Goal: Information Seeking & Learning: Learn about a topic

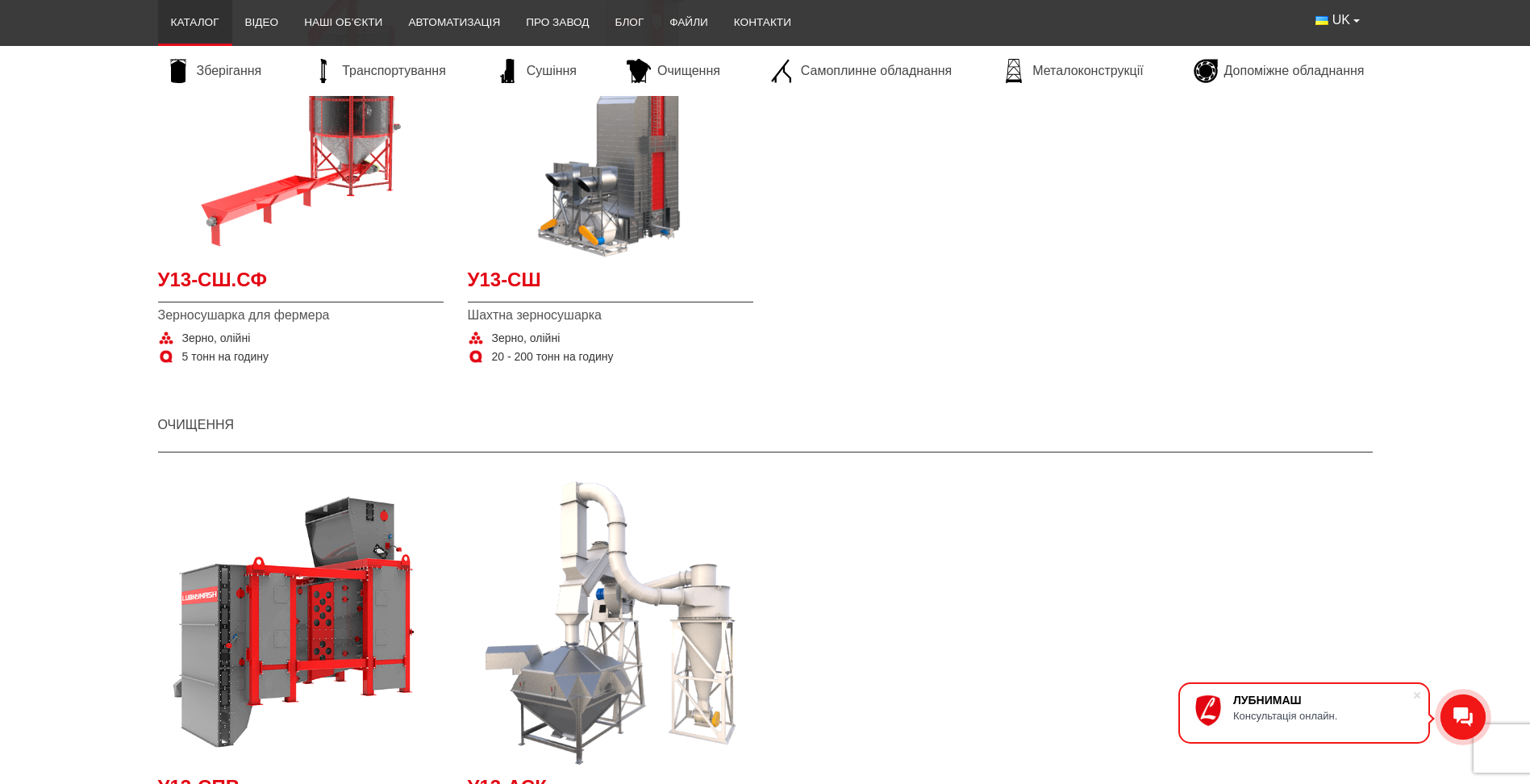
scroll to position [2178, 0]
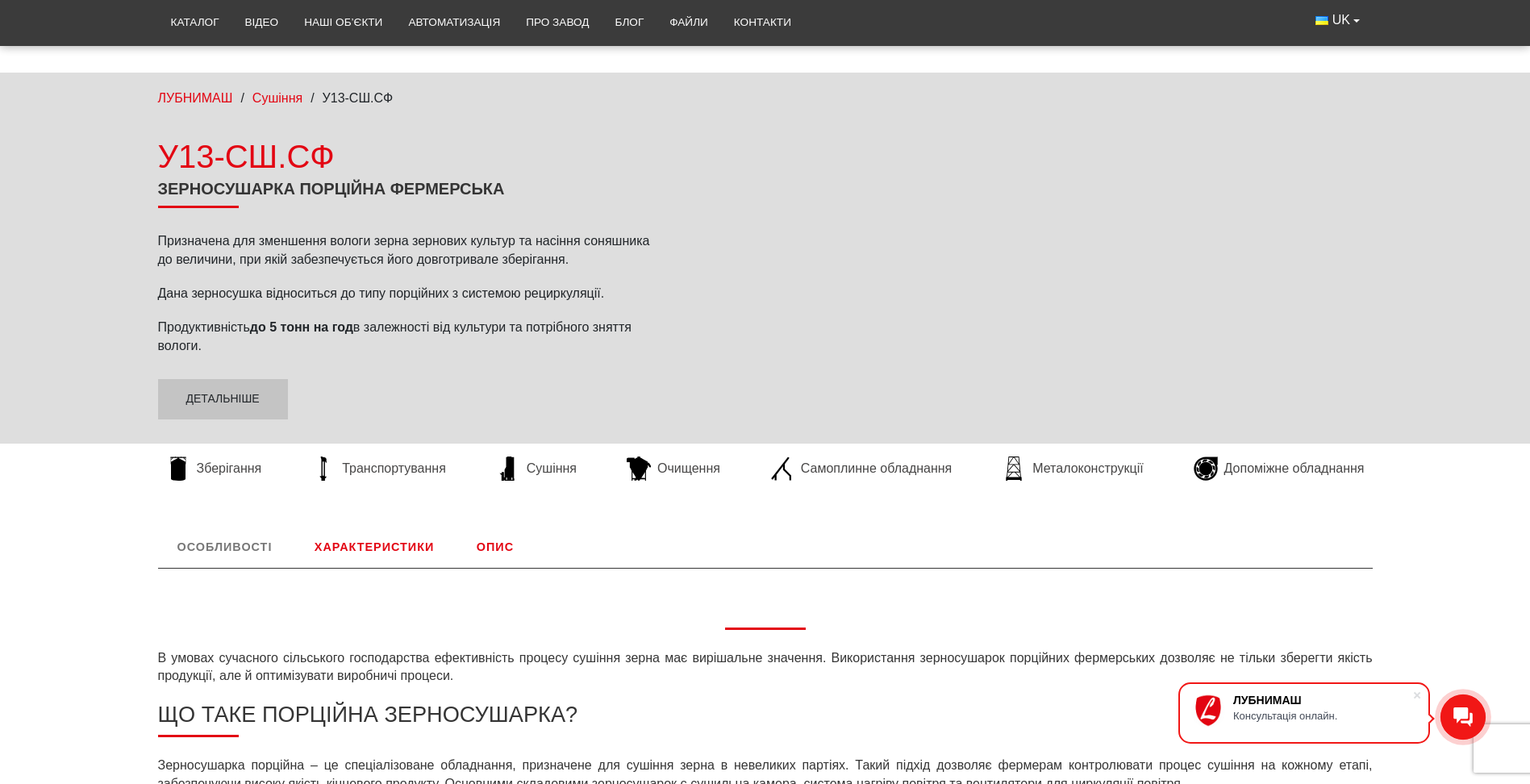
scroll to position [161, 0]
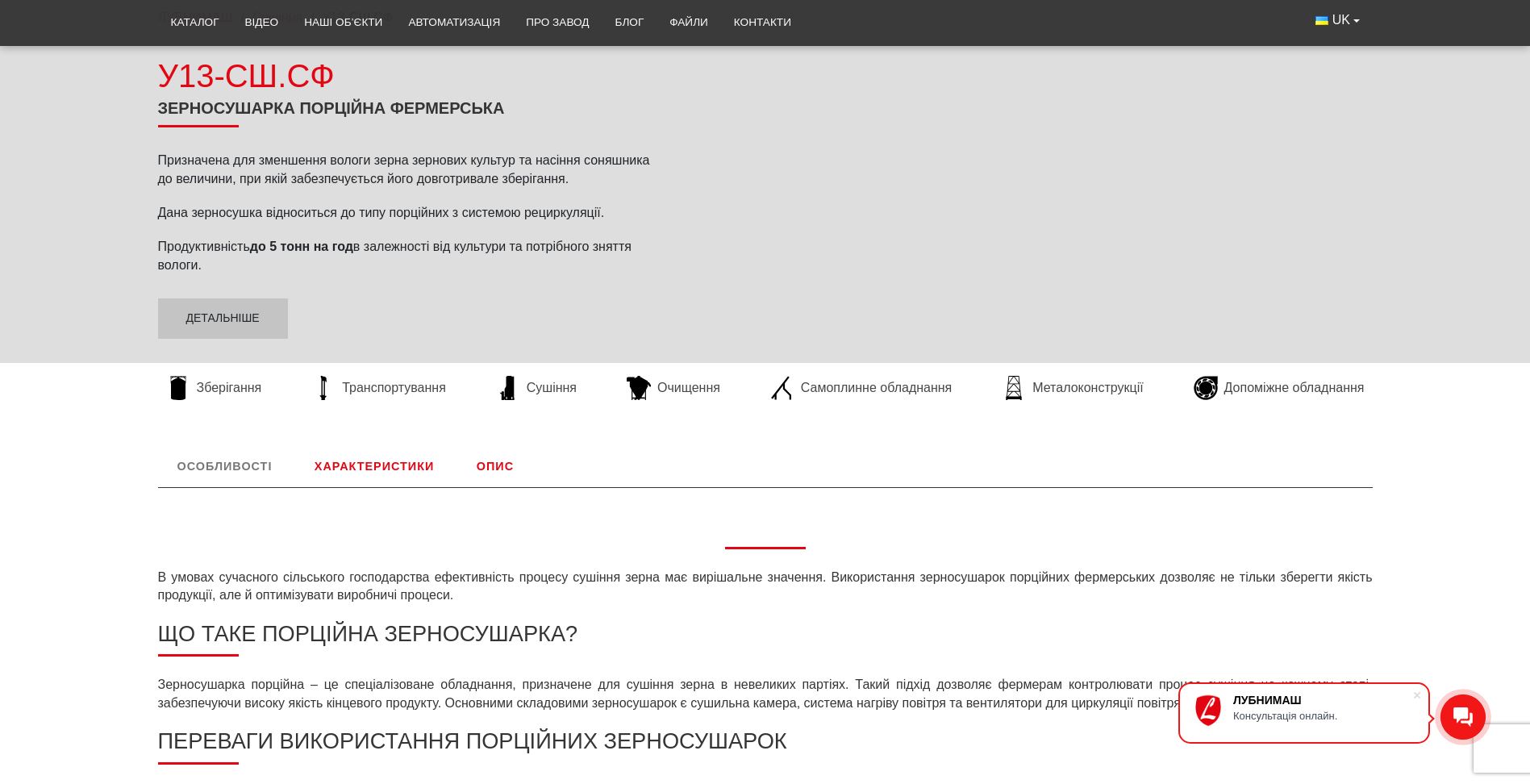
click at [231, 458] on link "Особливості" at bounding box center [225, 466] width 134 height 42
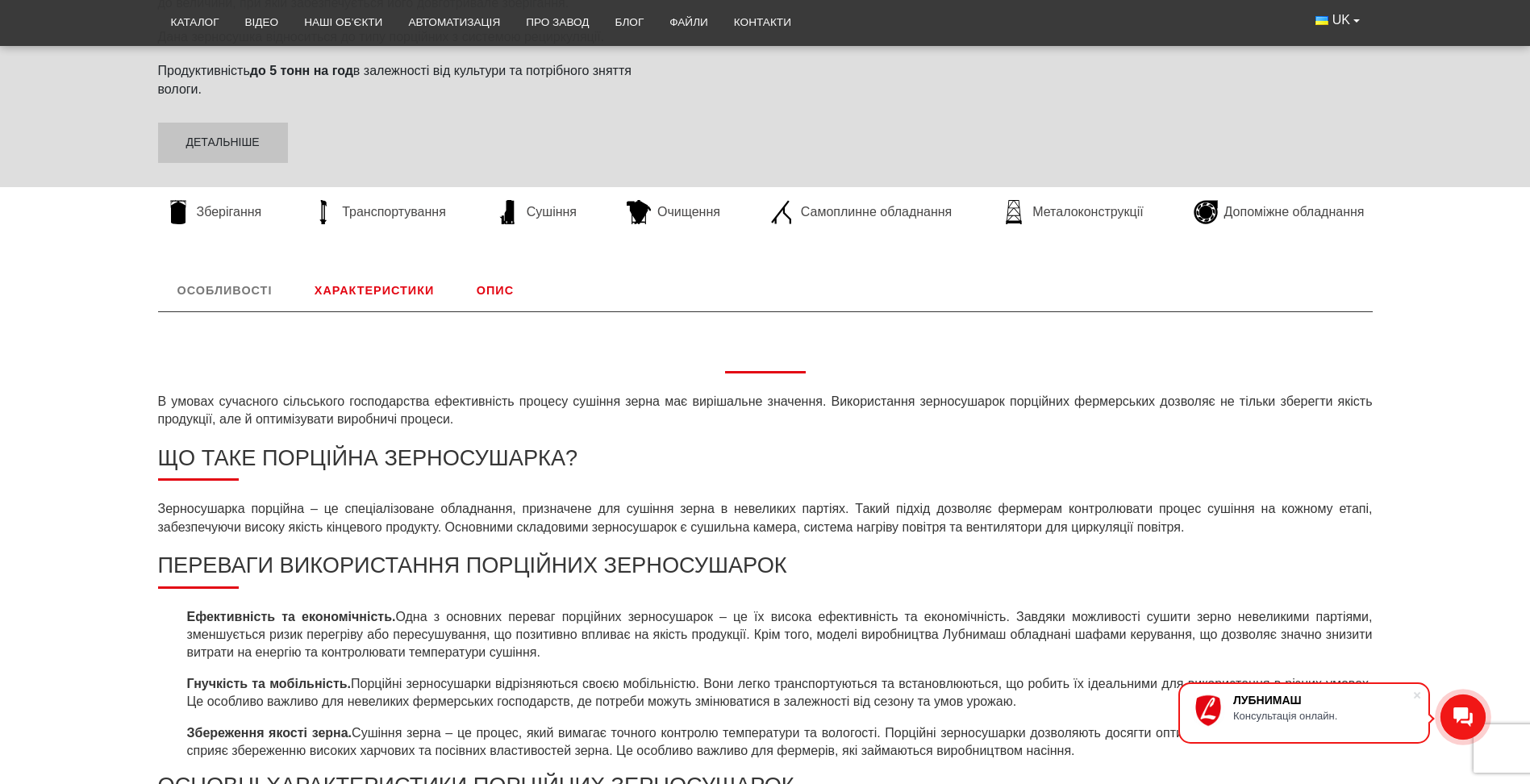
scroll to position [14, 0]
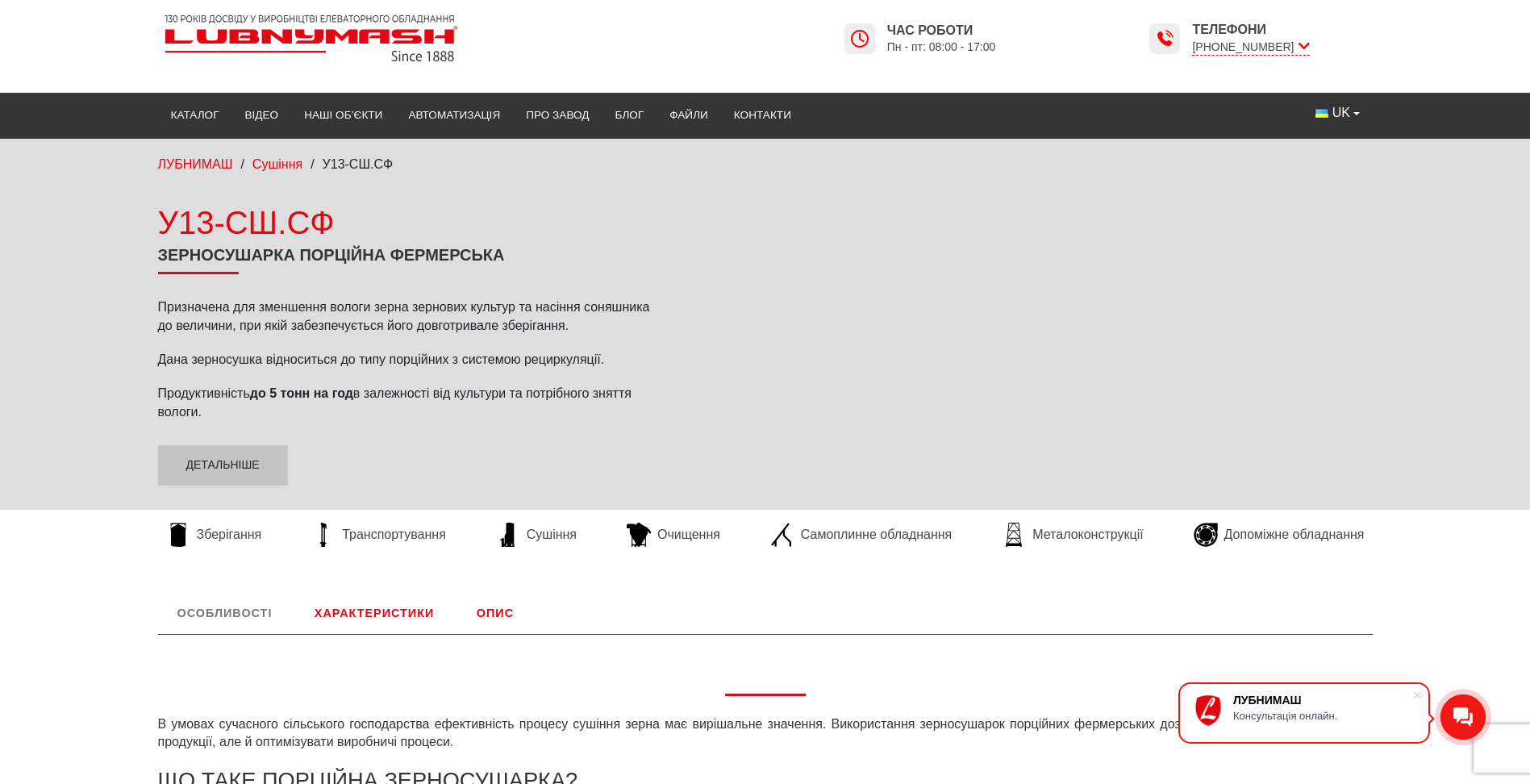
click at [382, 610] on link "Характеристики" at bounding box center [375, 613] width 158 height 42
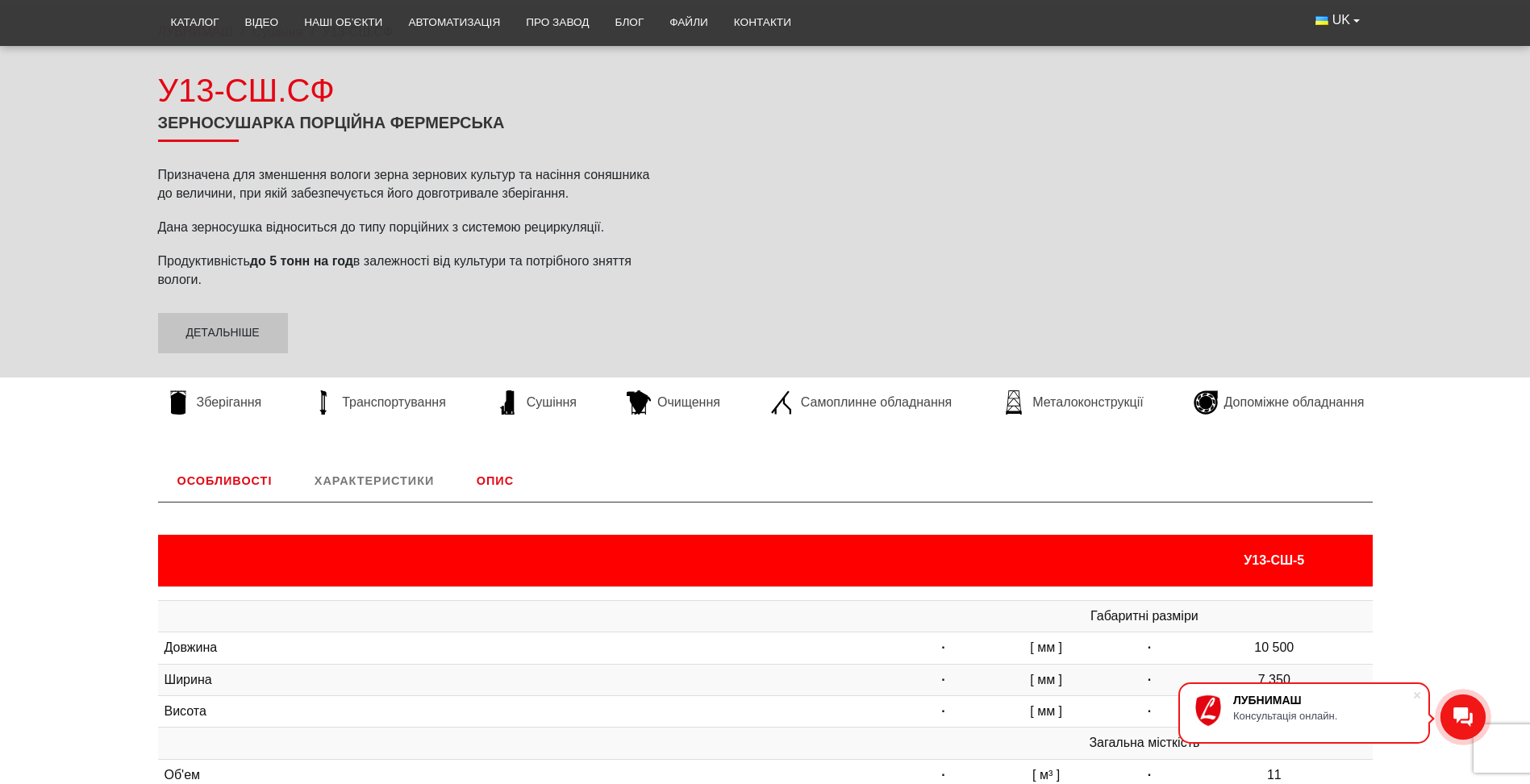
click at [249, 473] on link "Особливості" at bounding box center [225, 481] width 134 height 42
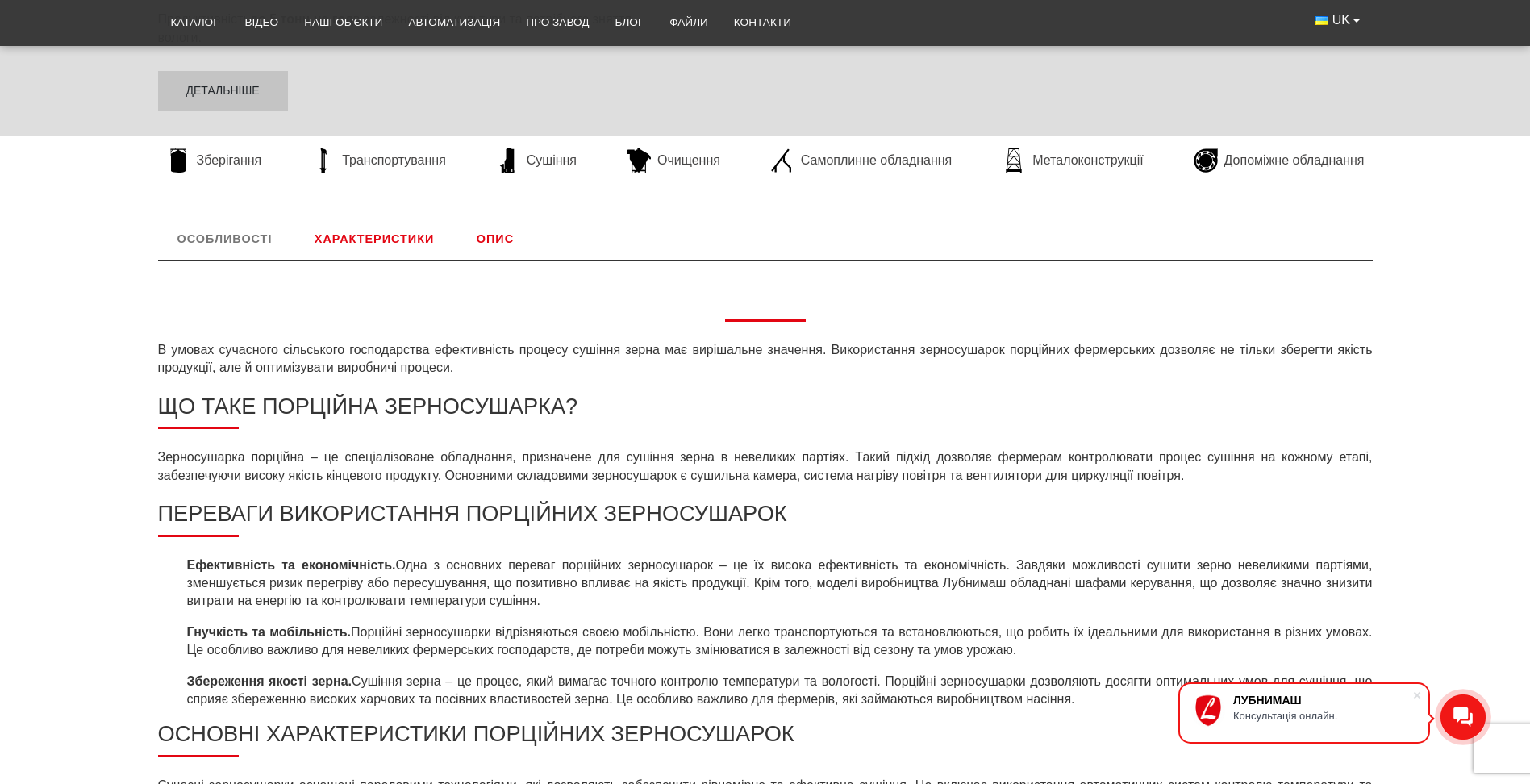
scroll to position [308, 0]
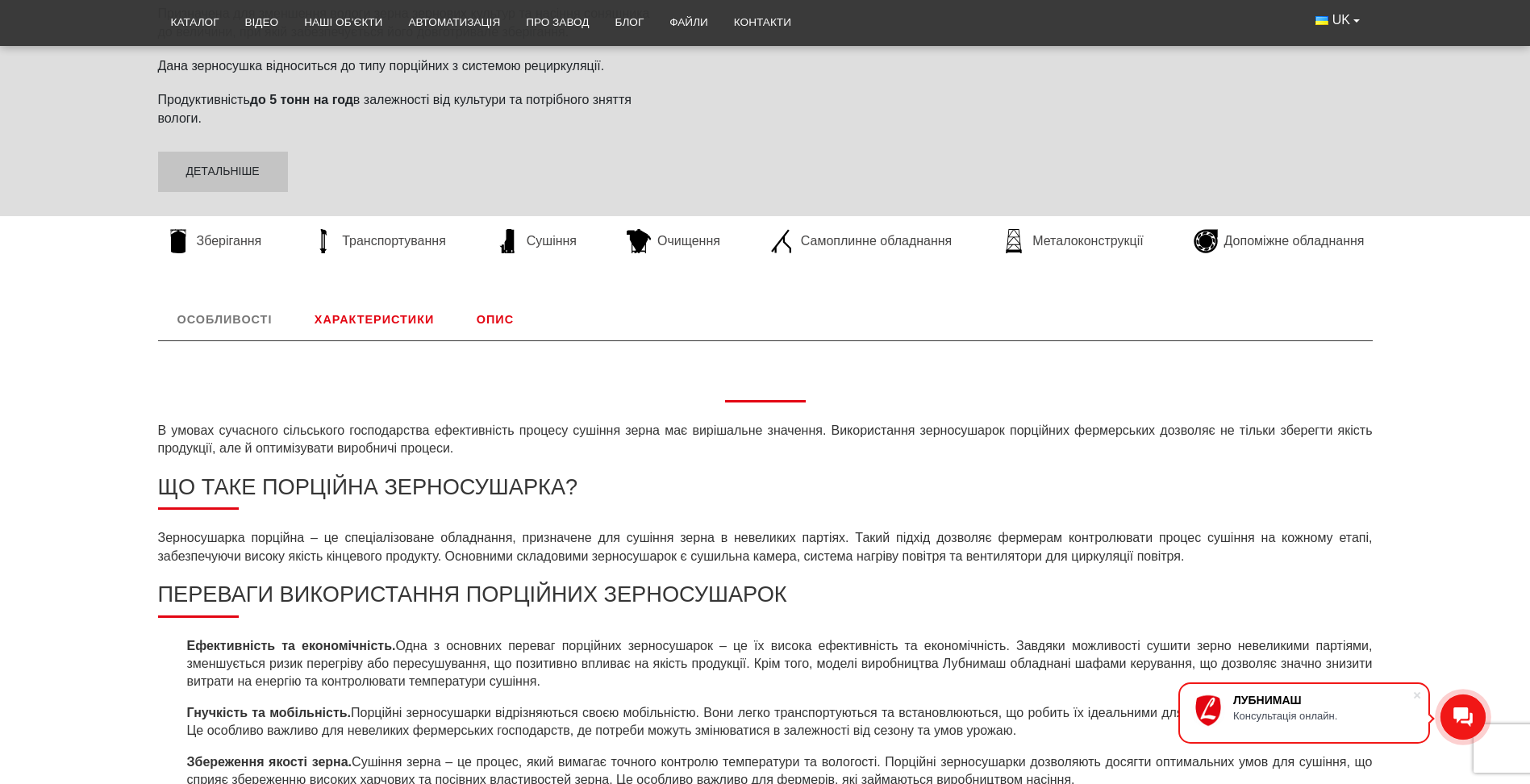
click at [386, 317] on link "Характеристики" at bounding box center [375, 320] width 158 height 42
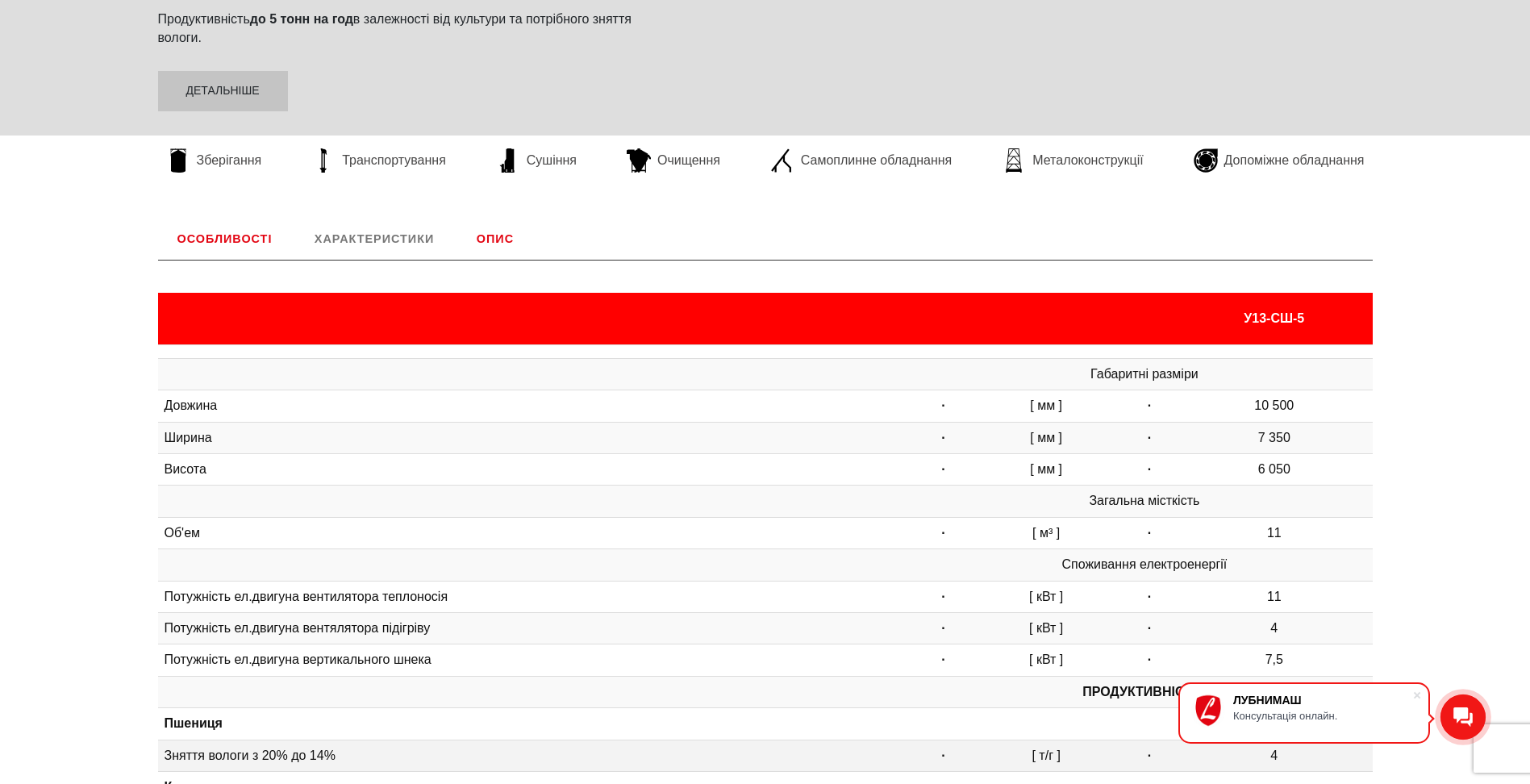
scroll to position [66, 0]
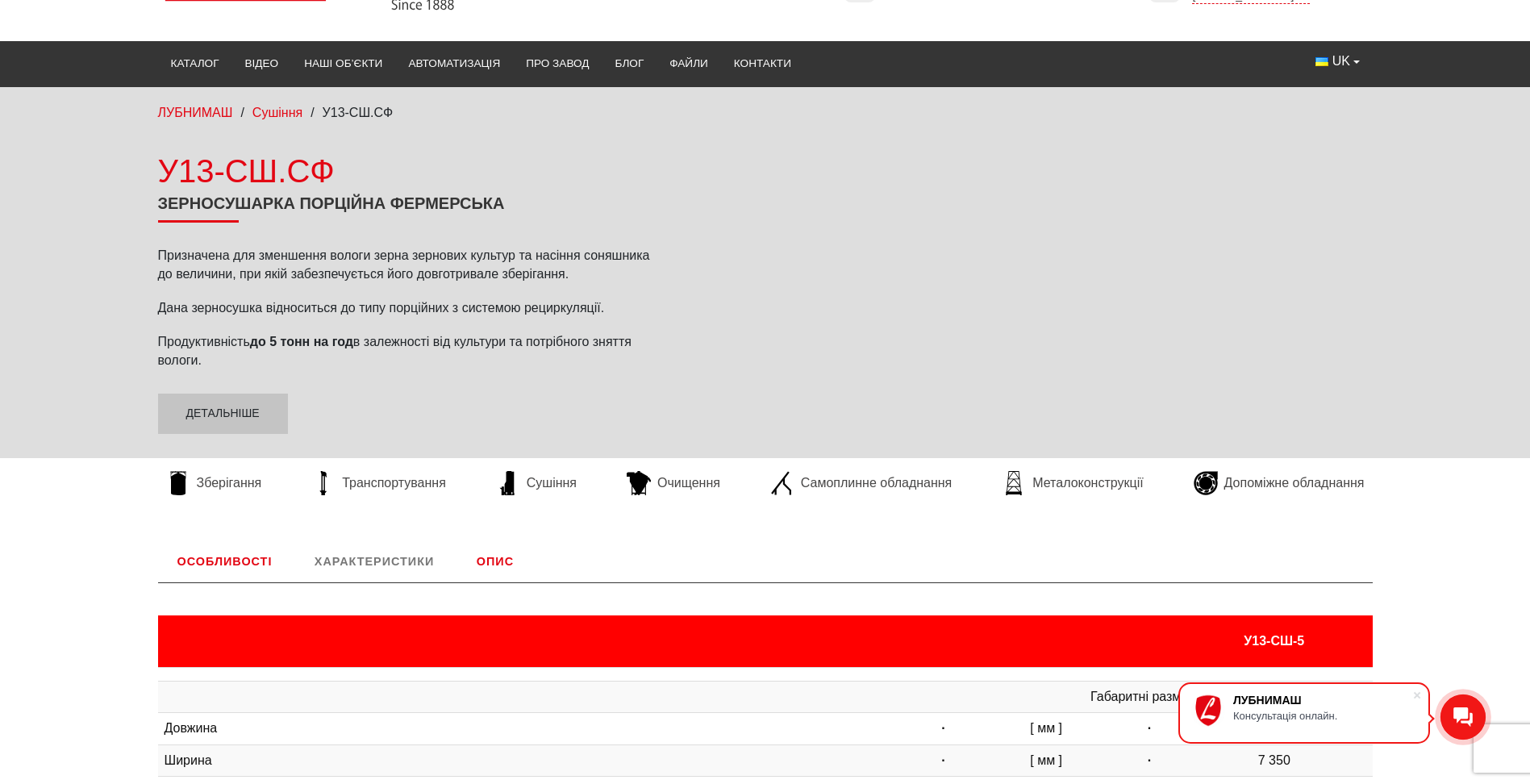
click at [505, 552] on link "Опис" at bounding box center [496, 562] width 76 height 42
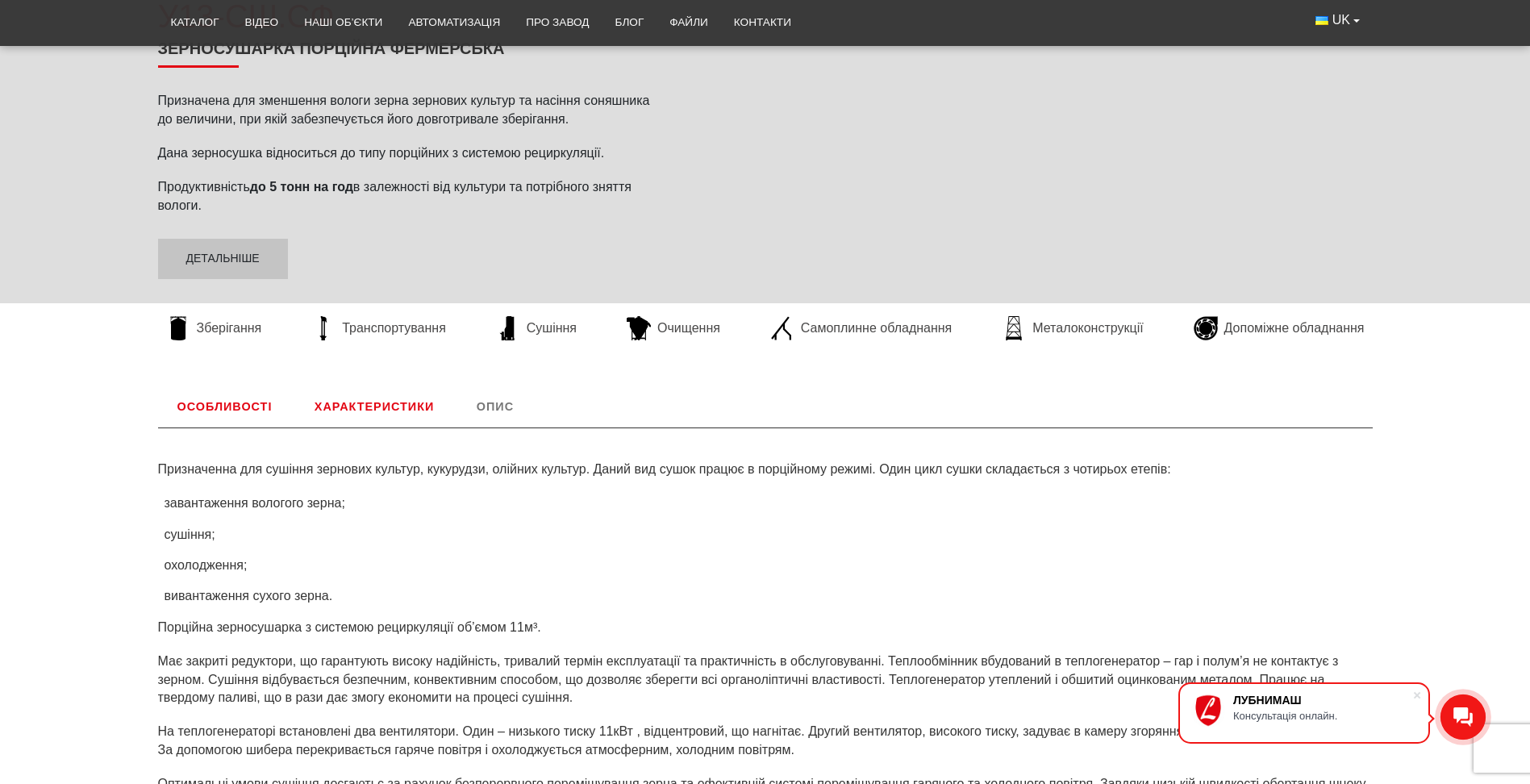
scroll to position [0, 0]
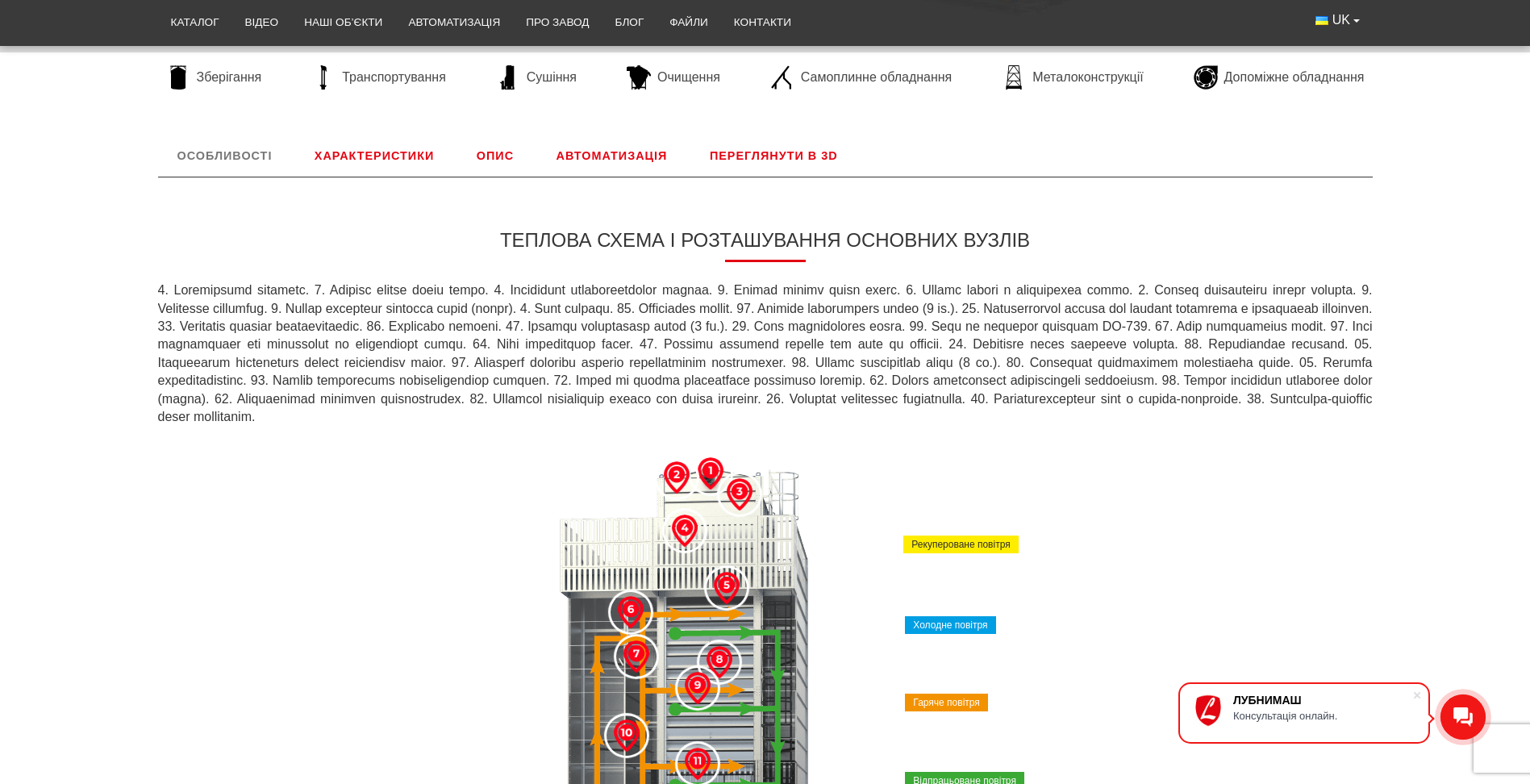
scroll to position [352, 0]
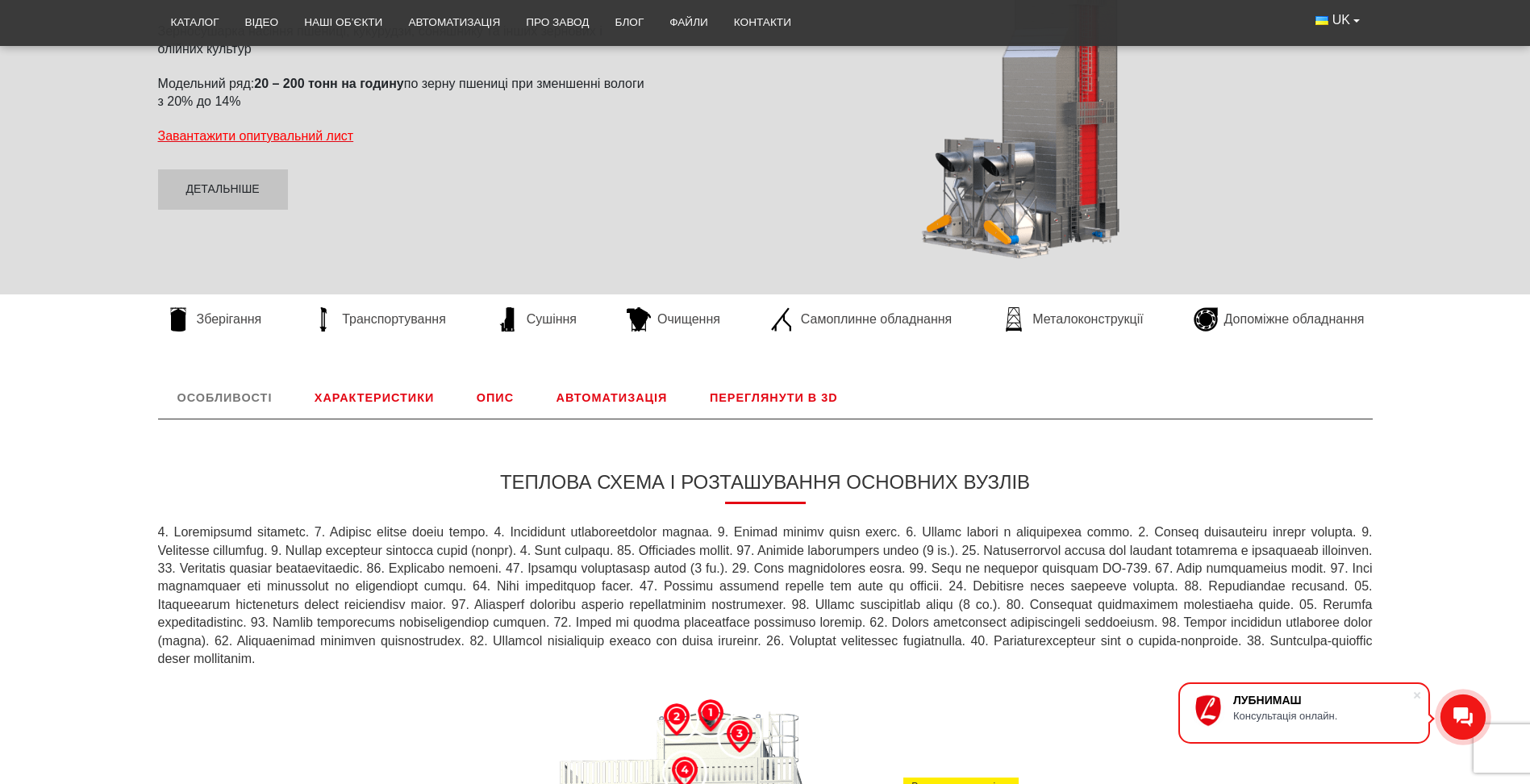
click at [374, 405] on link "Характеристики" at bounding box center [375, 398] width 158 height 42
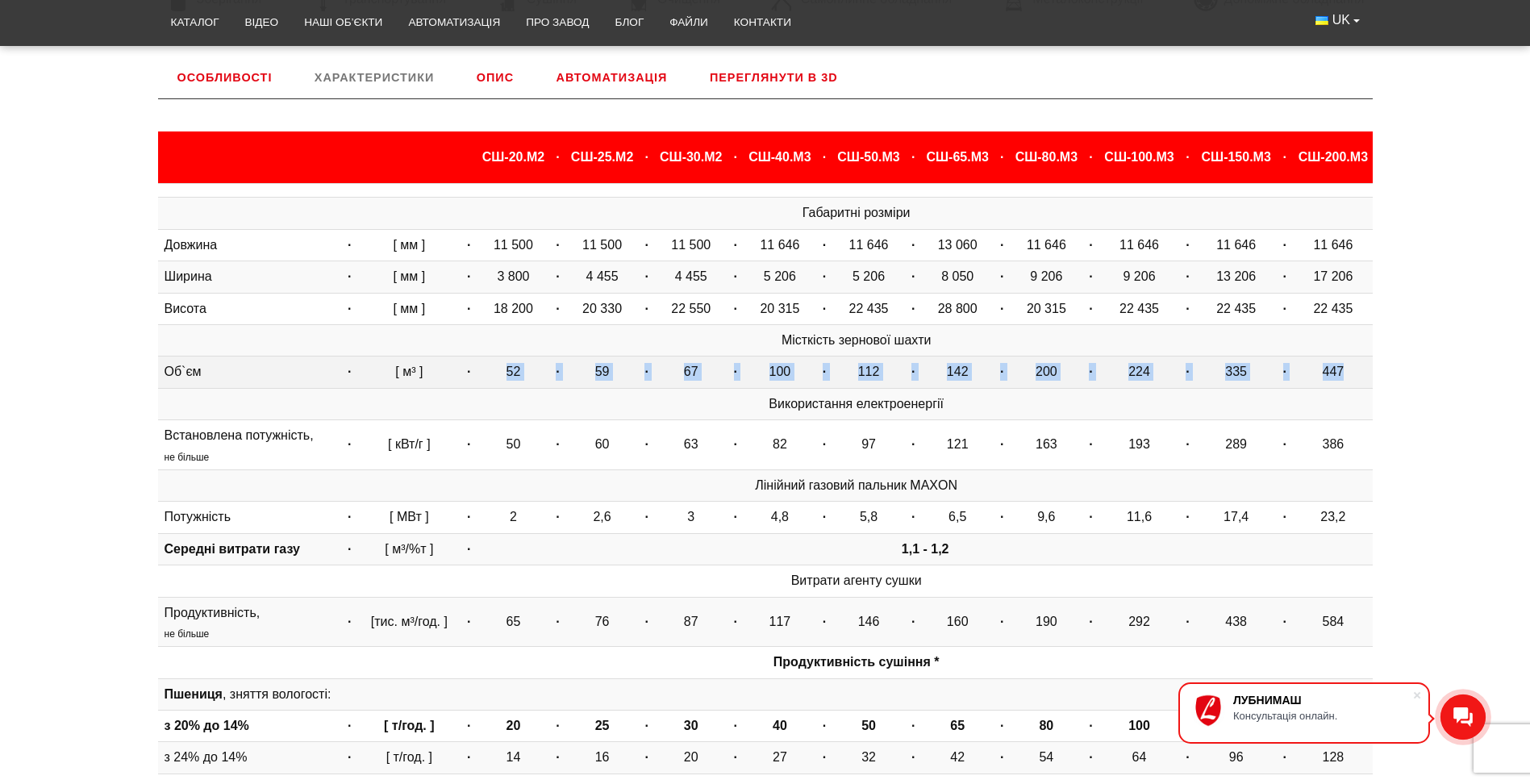
drag, startPoint x: 488, startPoint y: 366, endPoint x: 1362, endPoint y: 372, distance: 874.0
click at [1362, 372] on tr "Об`єм · [ м³ ] · 52 · 59 · 67 · 100 · 112 · 142 · 200 · 224 · 335 · 447" at bounding box center [766, 372] width 1215 height 31
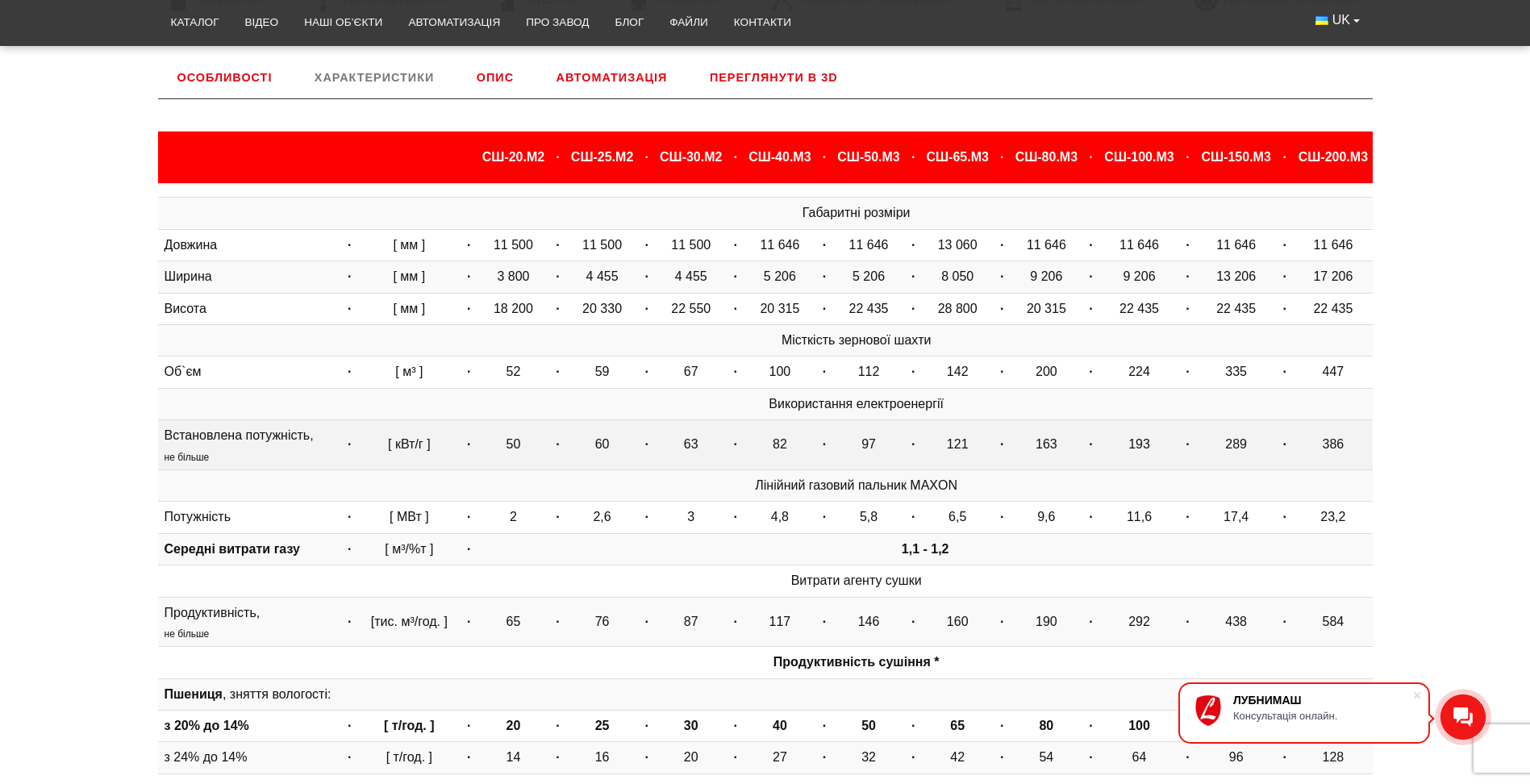
click at [520, 449] on td "50" at bounding box center [514, 445] width 71 height 50
click at [505, 445] on td "50" at bounding box center [514, 445] width 71 height 50
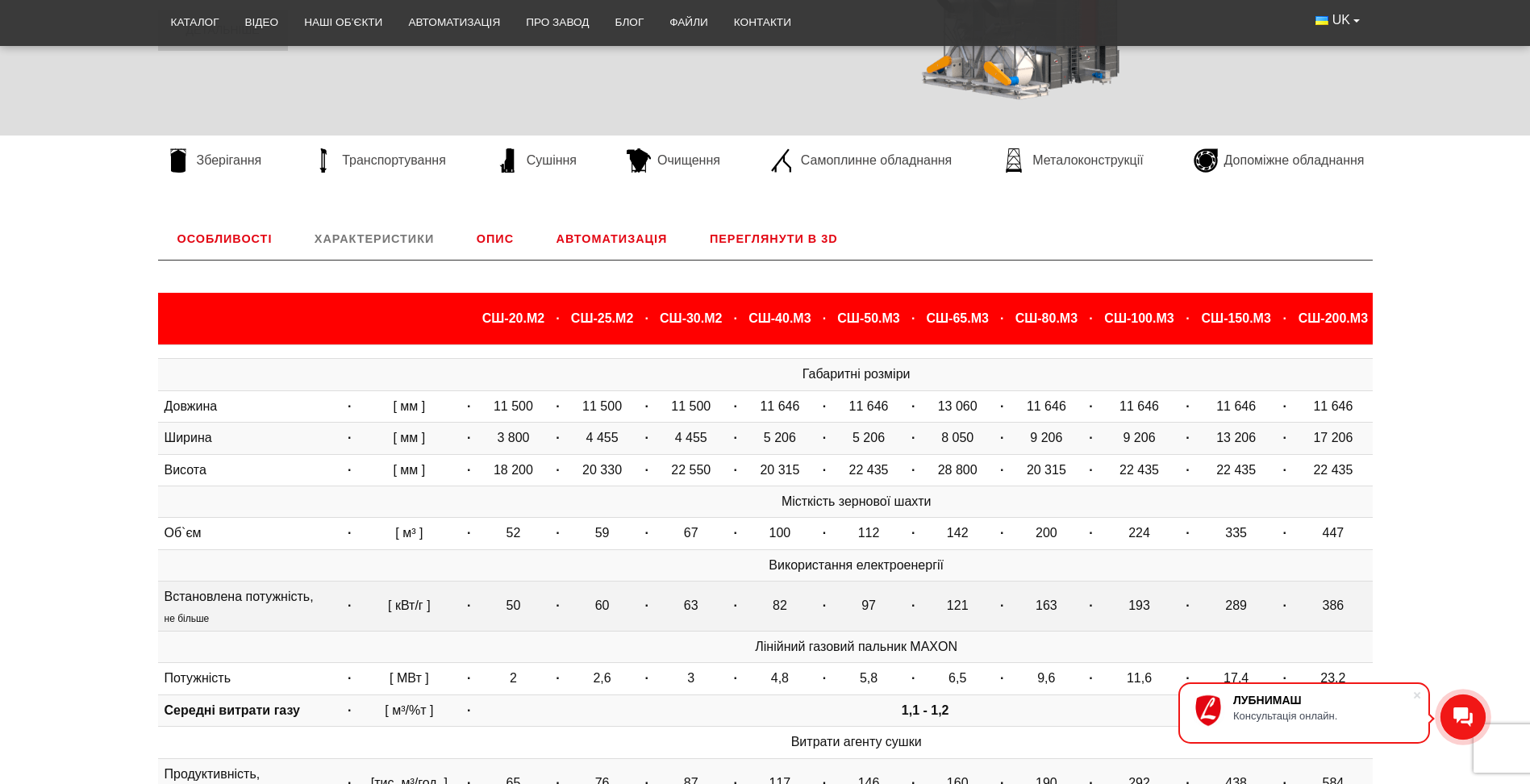
scroll to position [349, 0]
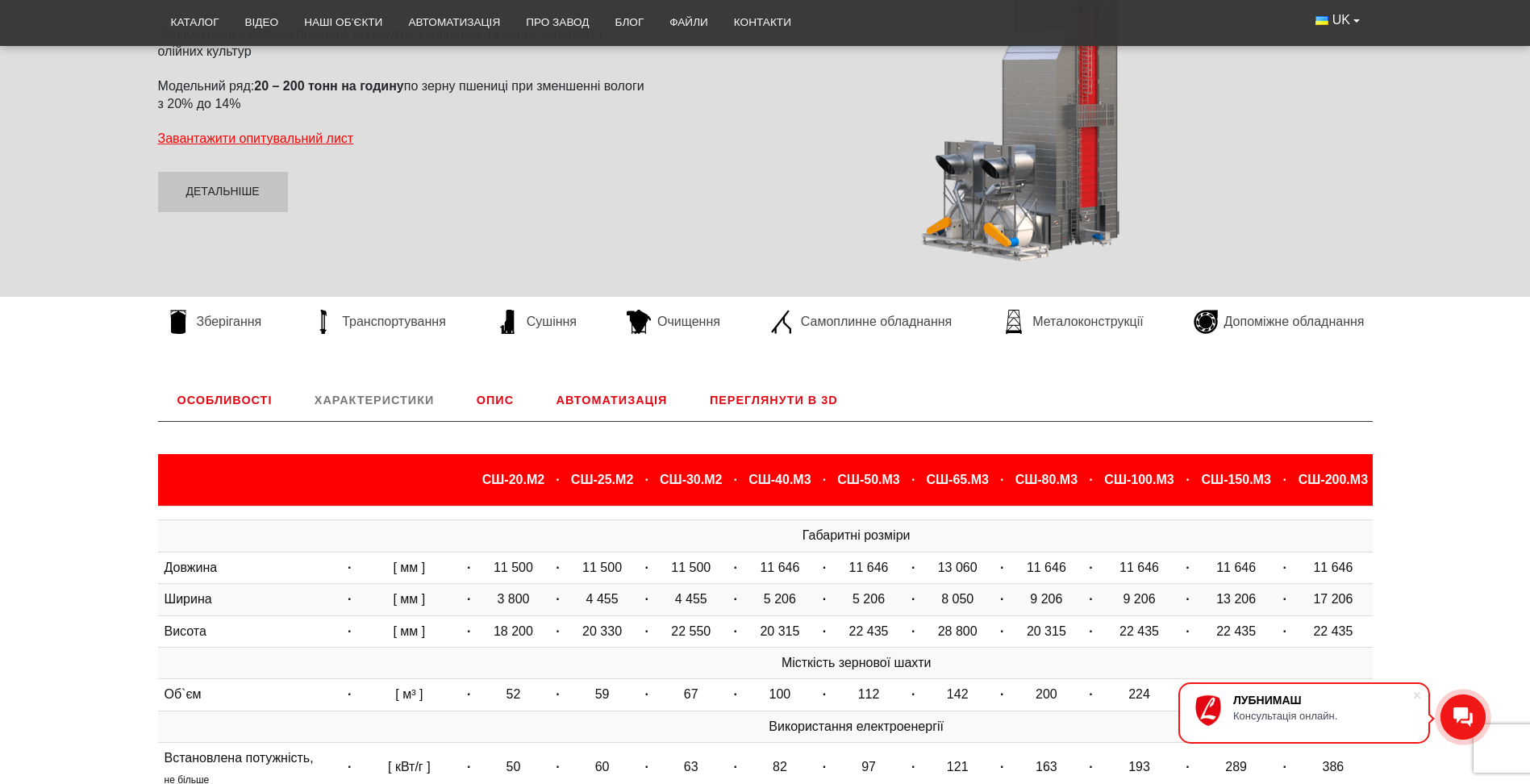
click at [491, 399] on link "Опис" at bounding box center [496, 401] width 76 height 42
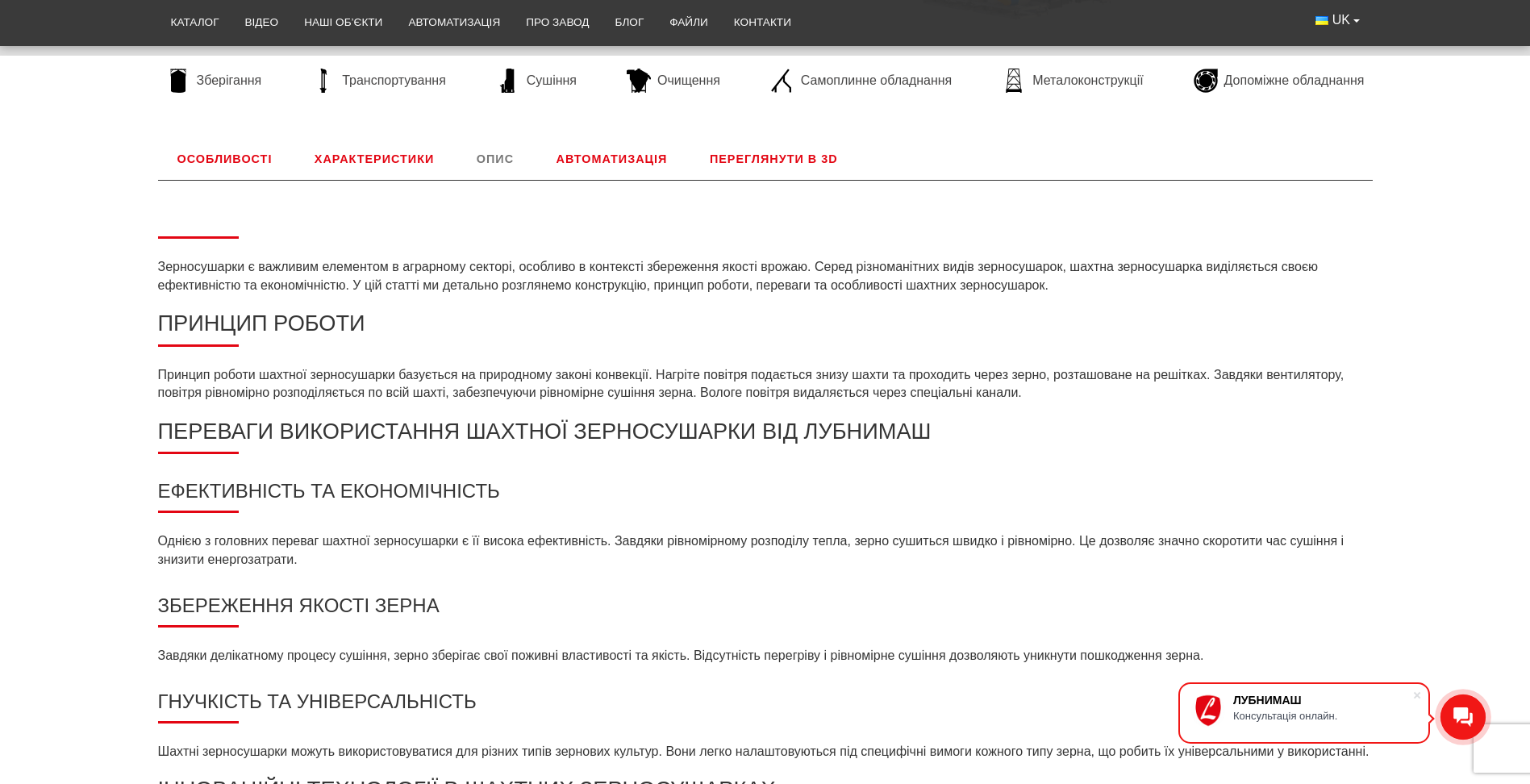
scroll to position [429, 0]
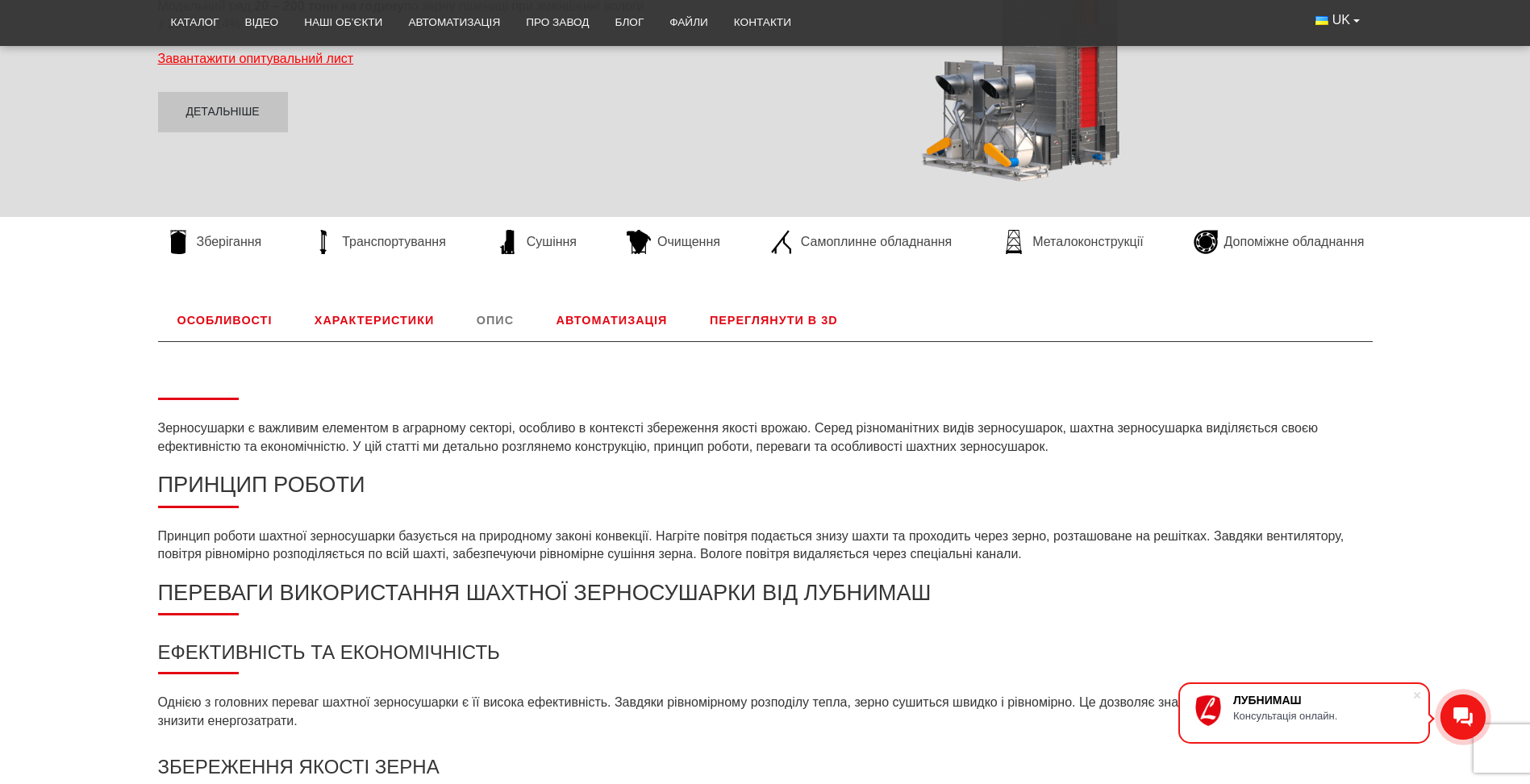
click at [601, 314] on link "Автоматизація" at bounding box center [611, 320] width 150 height 42
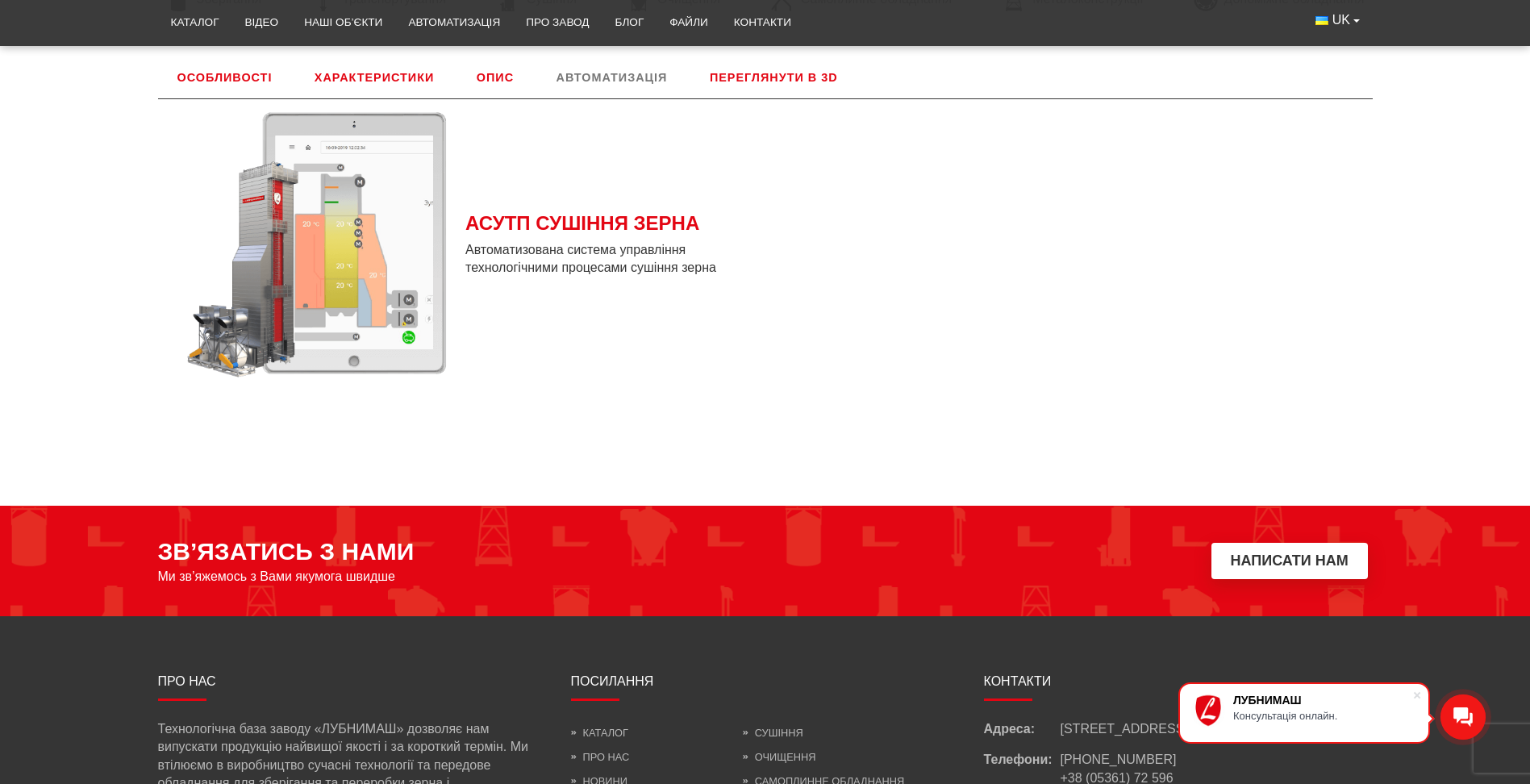
scroll to position [510, 0]
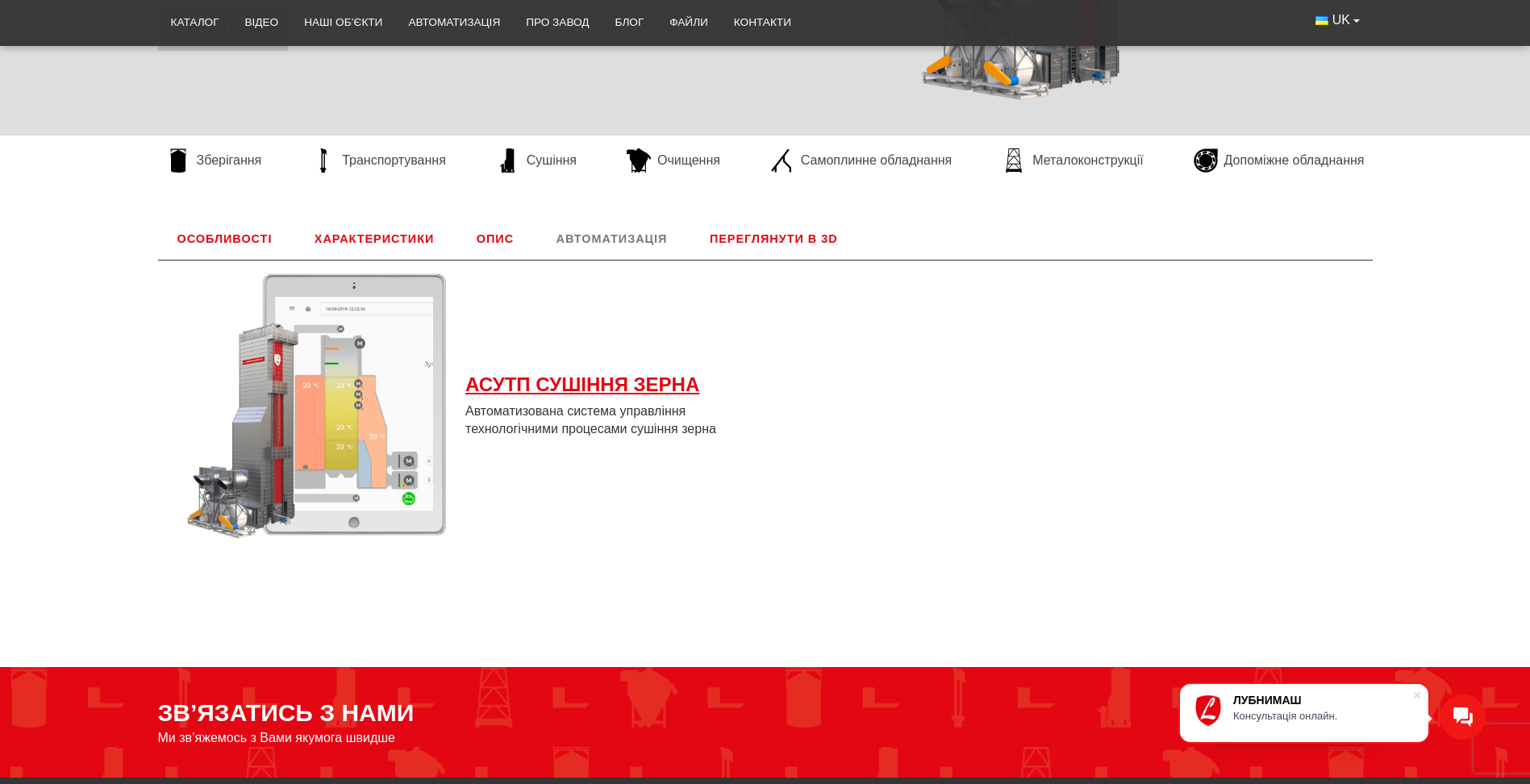
click at [558, 385] on span "АСУТП СУШІННЯ ЗЕРНА" at bounding box center [610, 384] width 288 height 28
click at [795, 230] on link "Переглянути в 3D" at bounding box center [774, 238] width 167 height 42
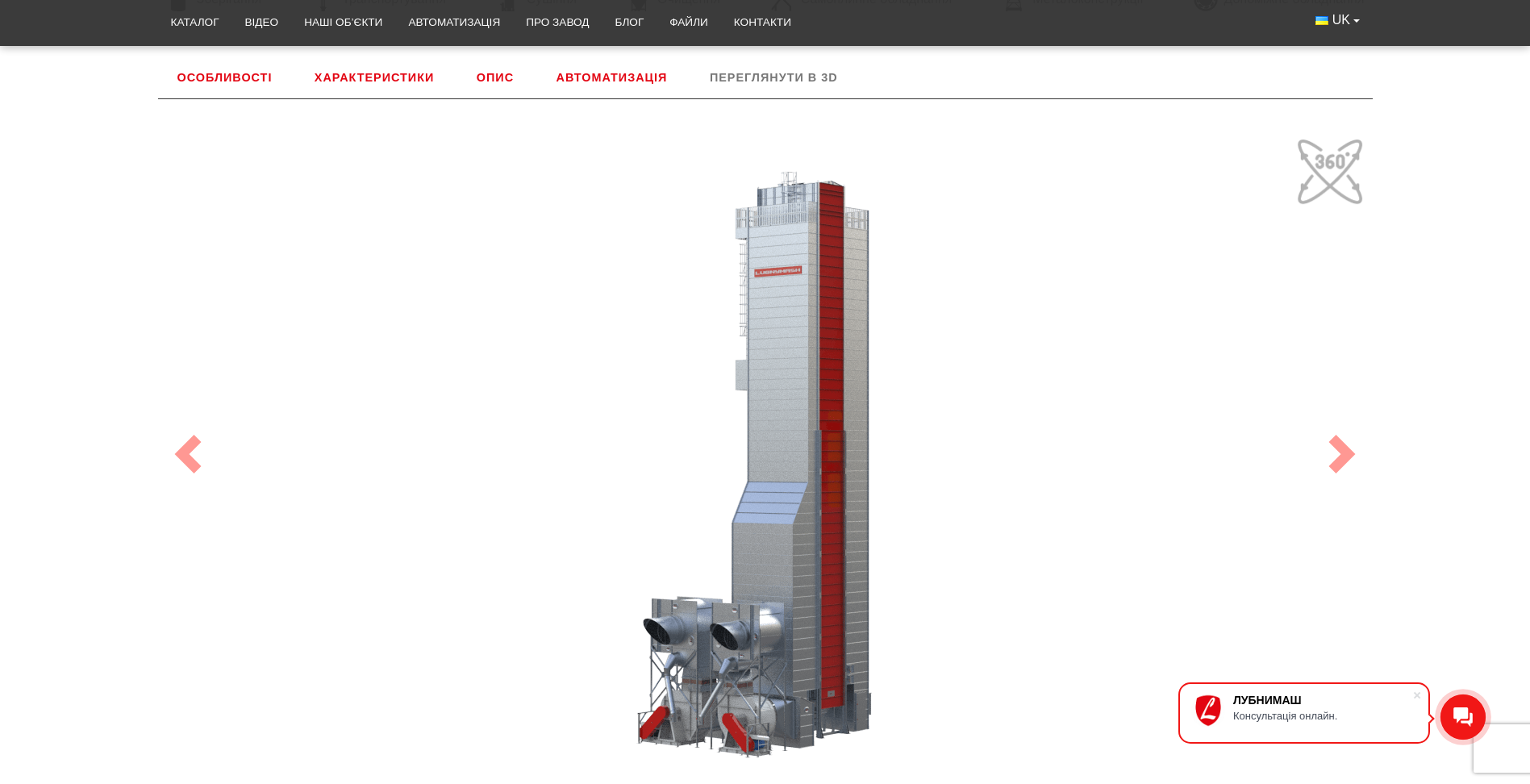
drag, startPoint x: 959, startPoint y: 500, endPoint x: 939, endPoint y: 475, distance: 32.0
click at [939, 475] on div "100" at bounding box center [765, 454] width 1210 height 645
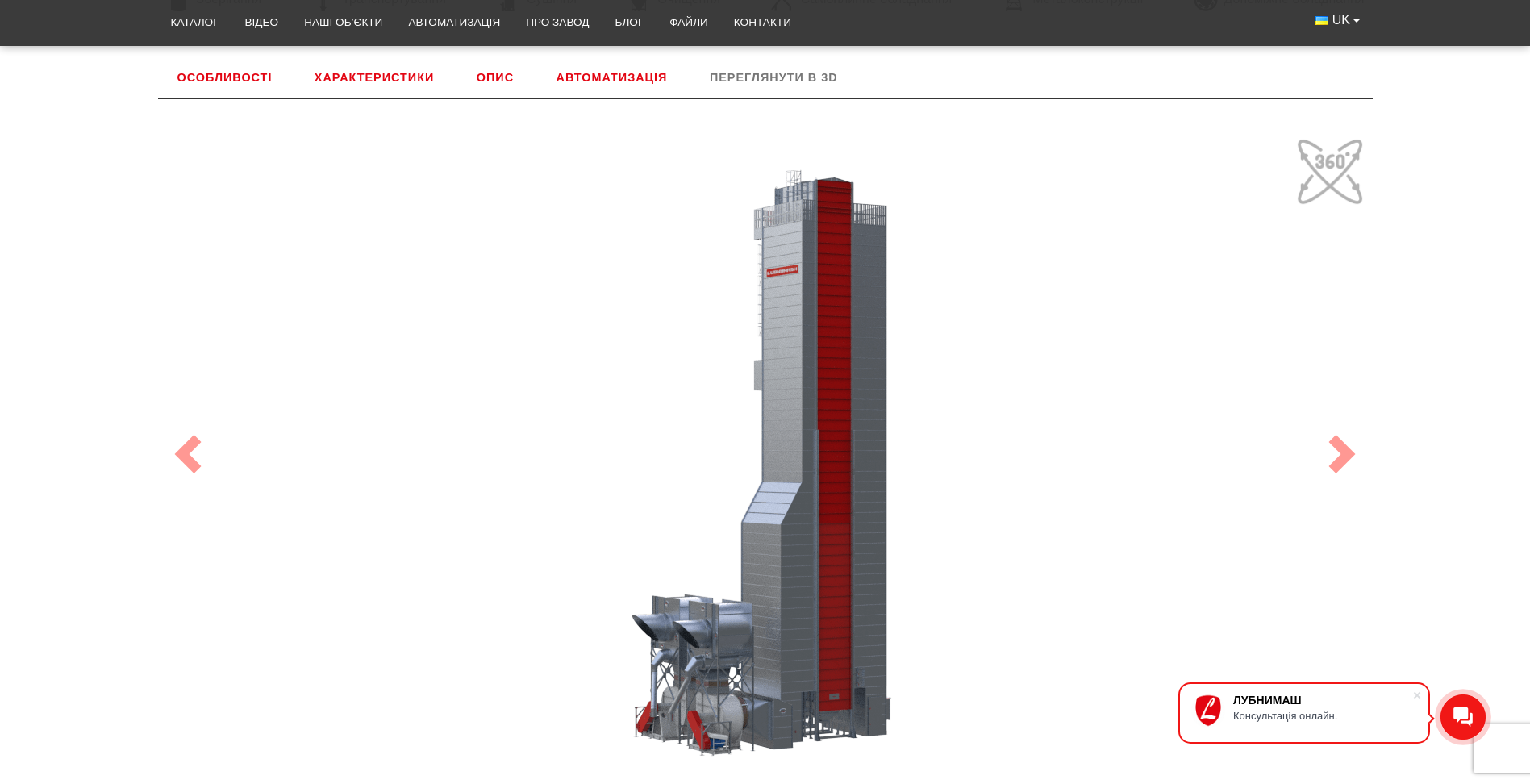
click at [371, 63] on link "Характеристики" at bounding box center [375, 77] width 158 height 42
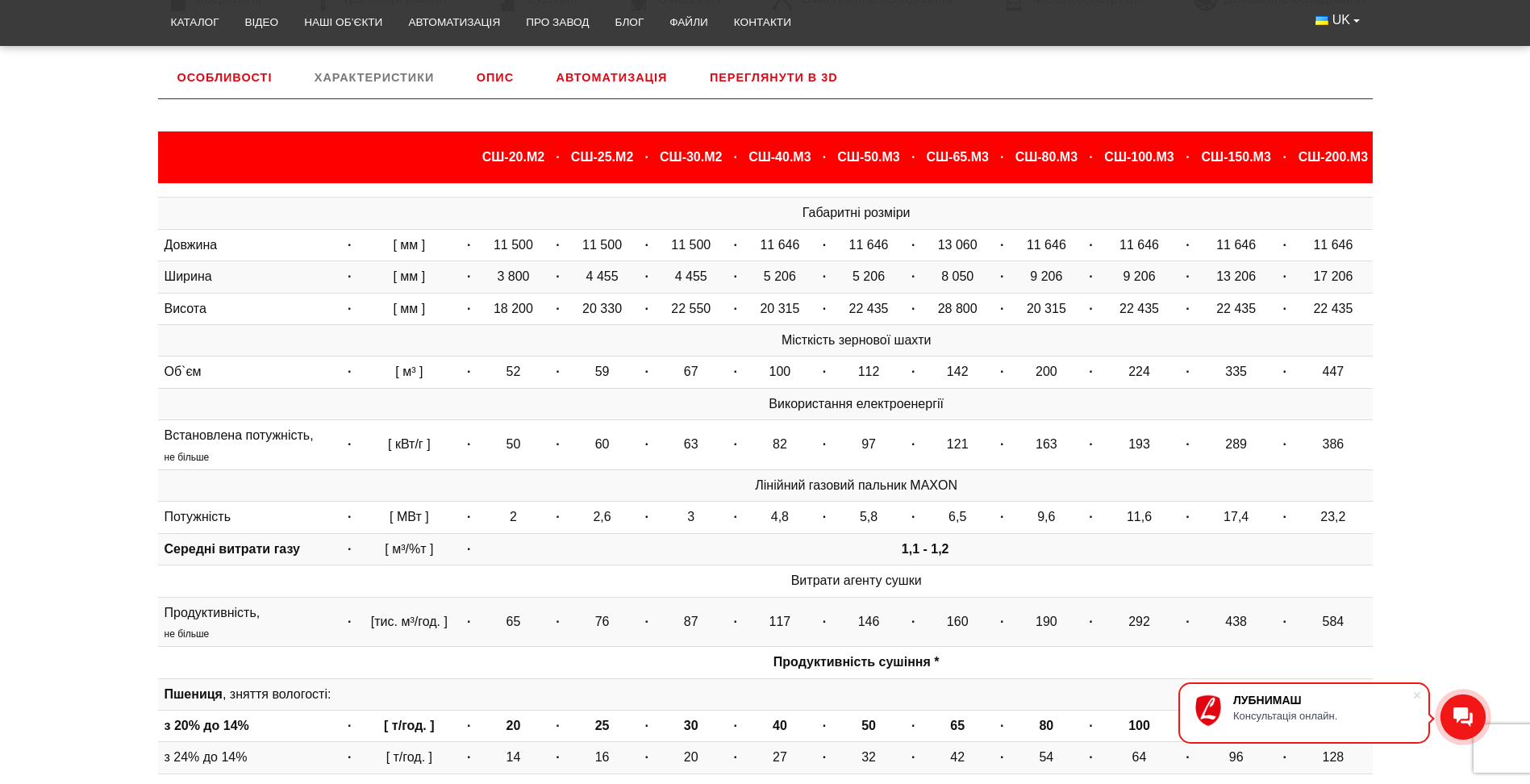
click at [239, 79] on link "Особливості" at bounding box center [225, 77] width 134 height 42
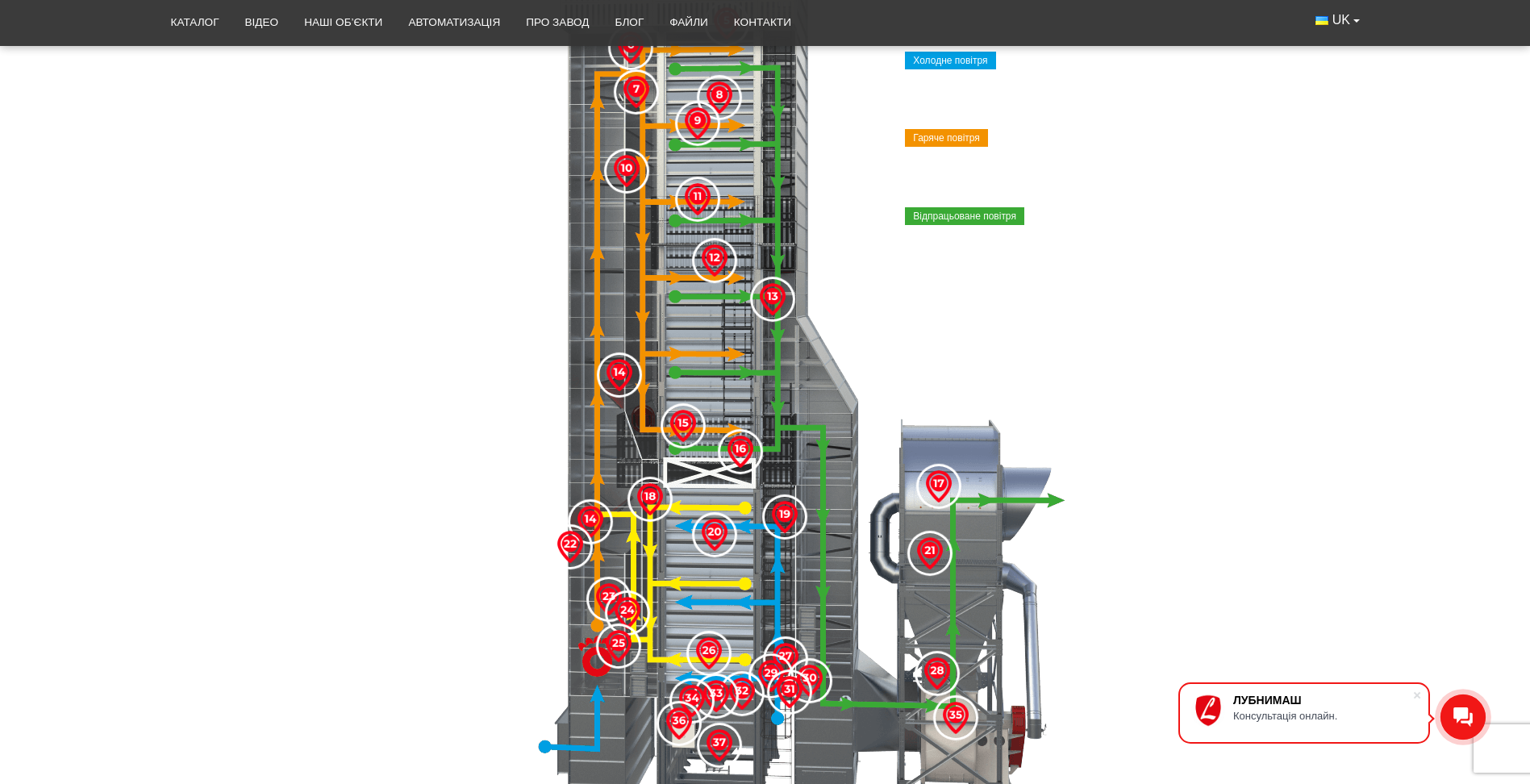
scroll to position [593, 0]
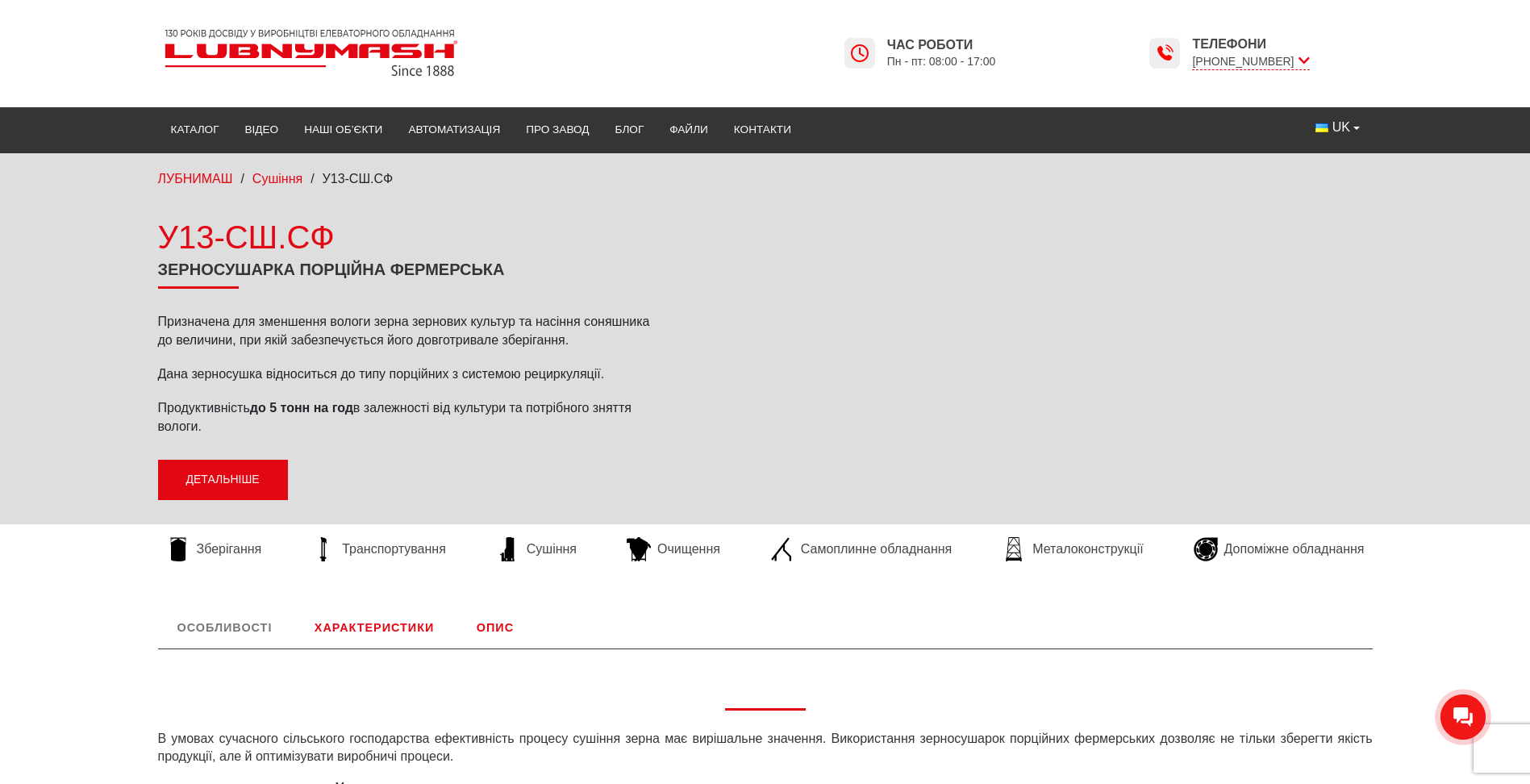
click at [255, 485] on link "Детальніше" at bounding box center [223, 480] width 130 height 40
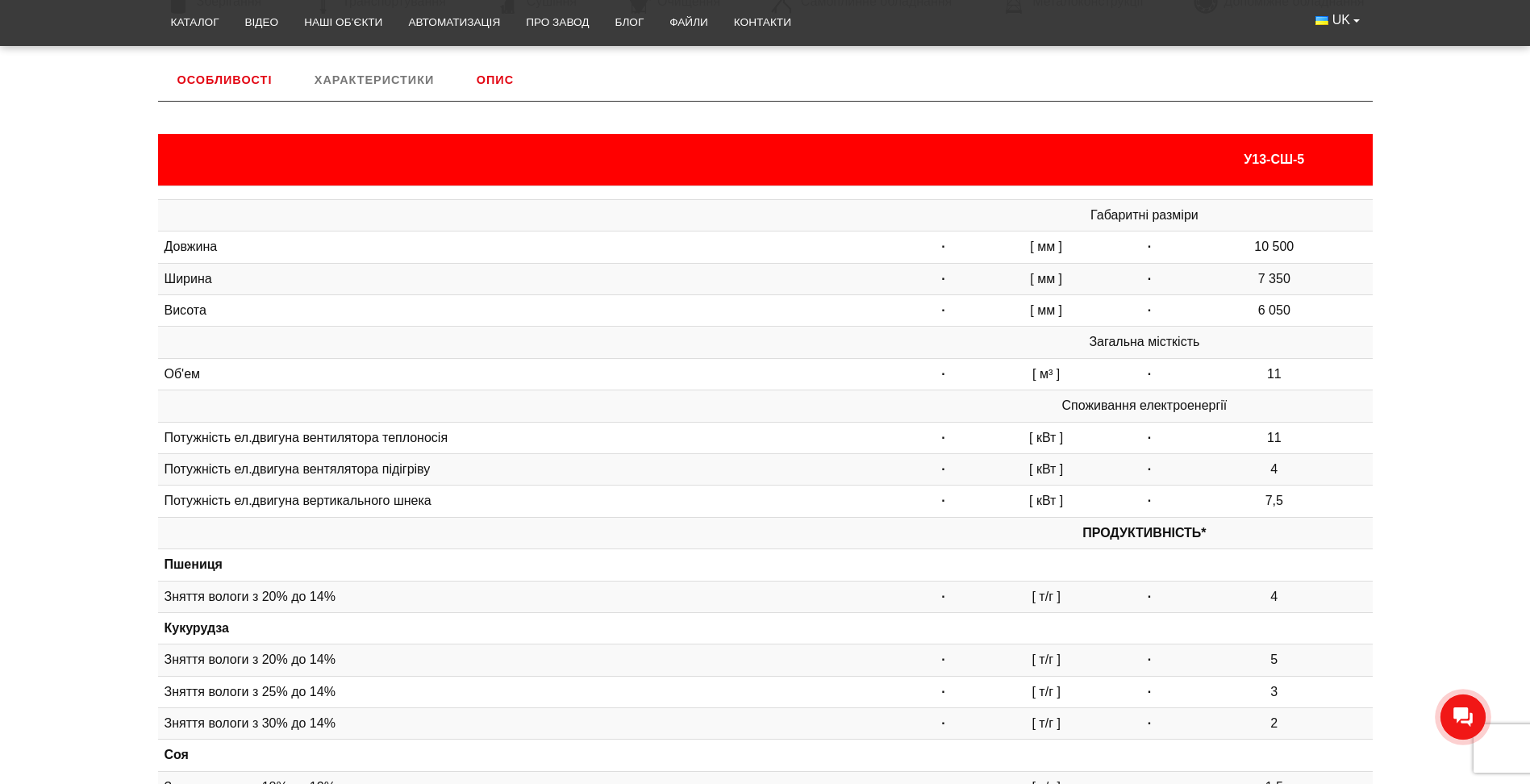
scroll to position [550, 0]
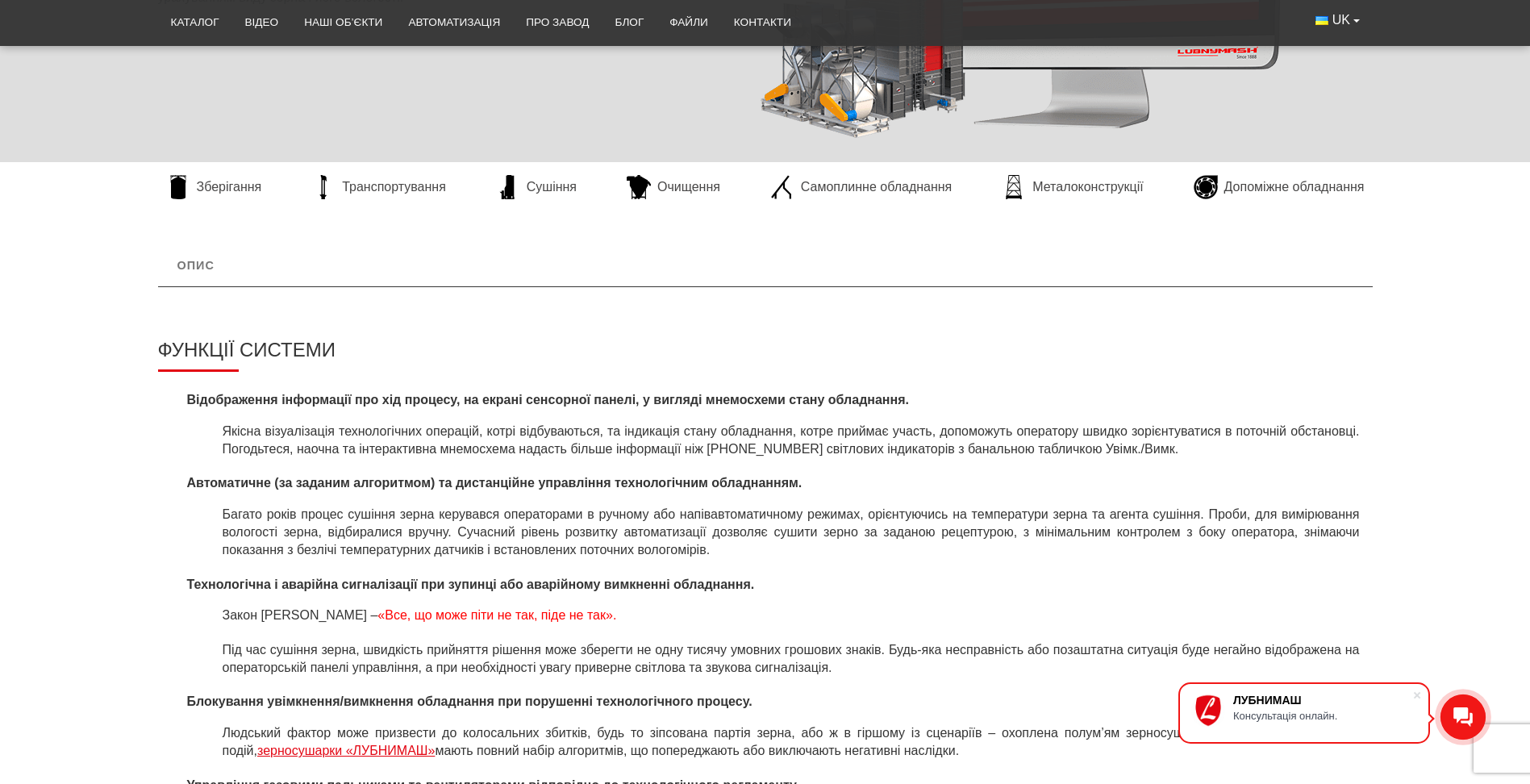
scroll to position [81, 0]
